Goal: Information Seeking & Learning: Learn about a topic

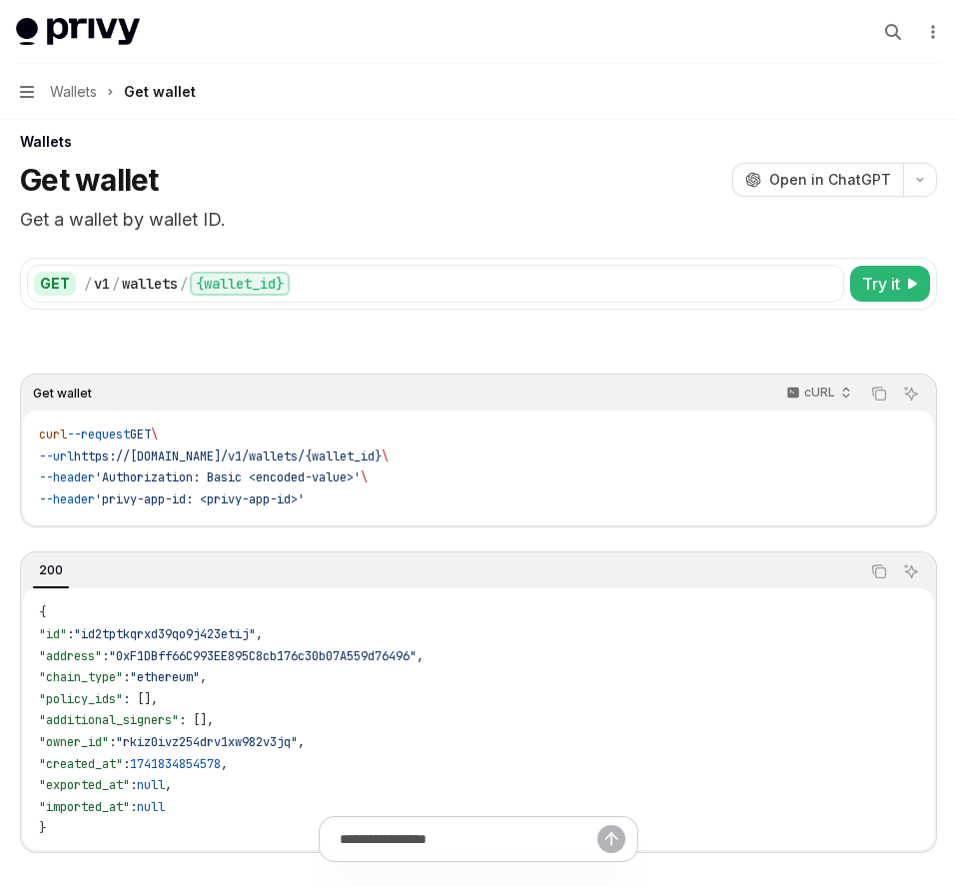
scroll to position [24, 0]
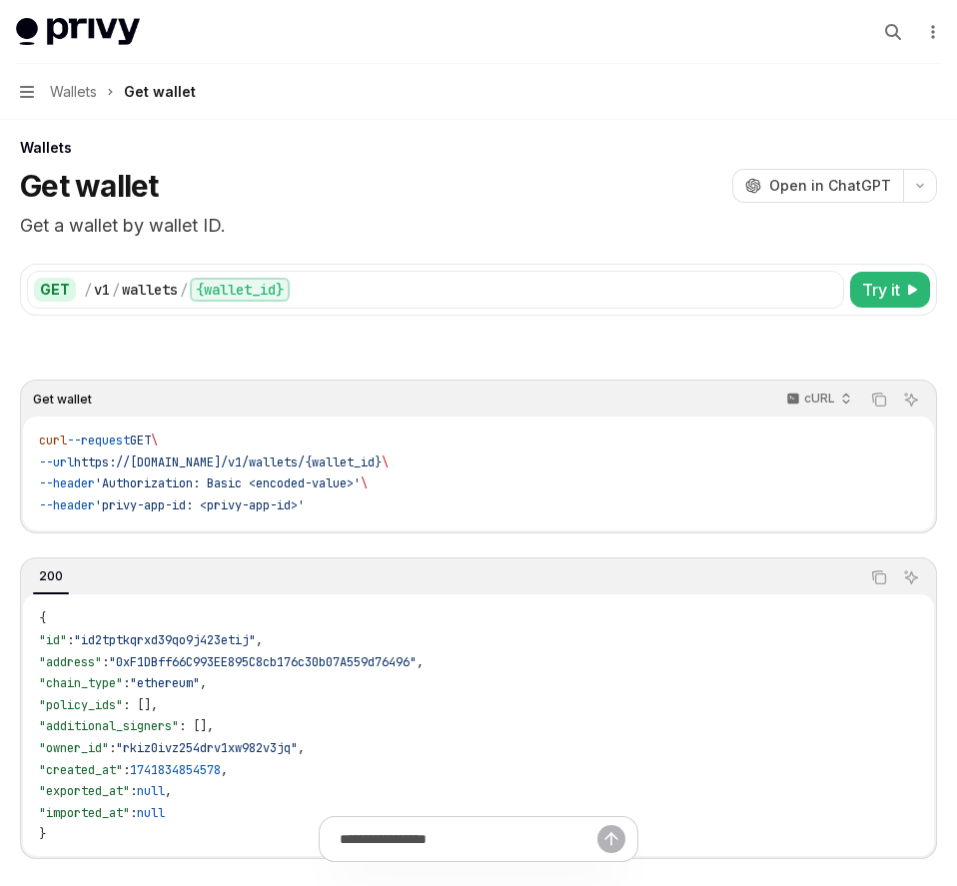
type textarea "*"
